Goal: Check status

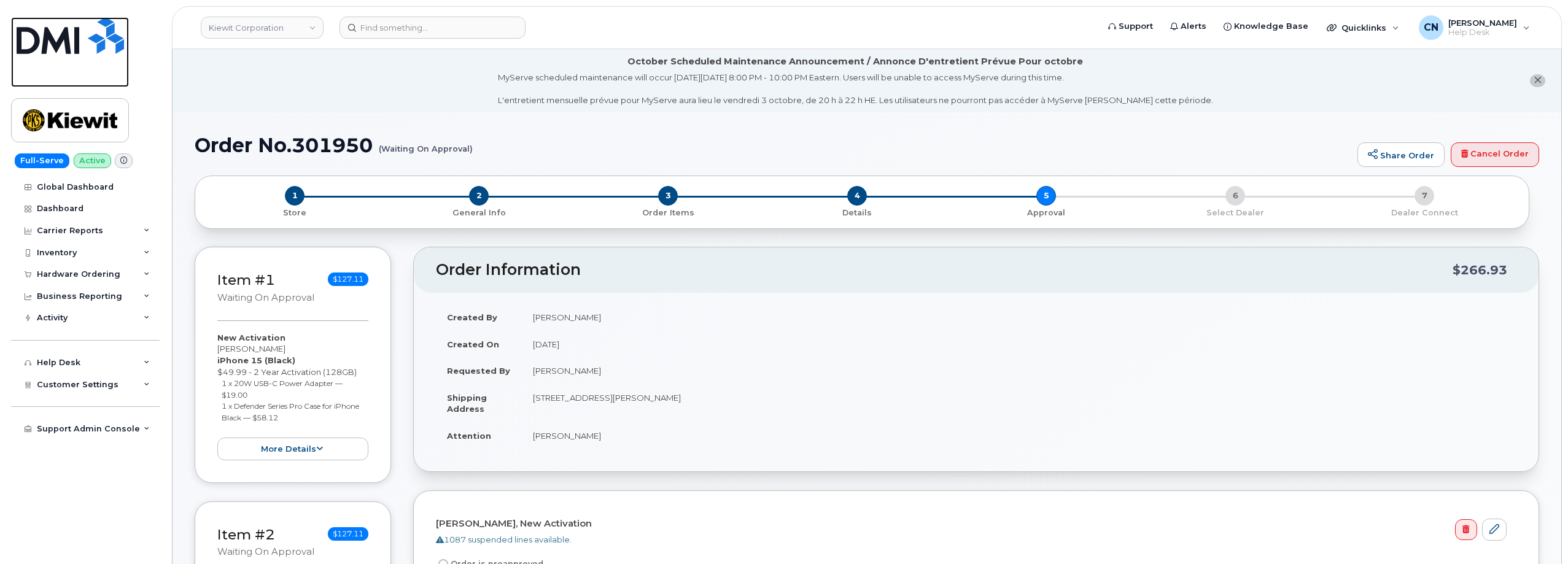
click at [51, 40] on img at bounding box center [71, 35] width 108 height 37
